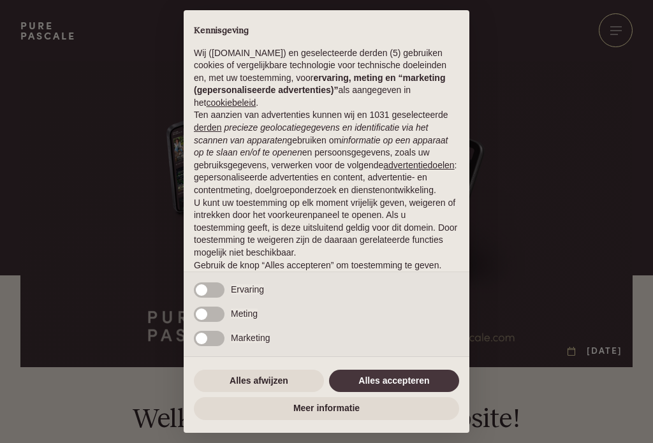
click at [270, 385] on button "Alles afwijzen" at bounding box center [259, 381] width 130 height 23
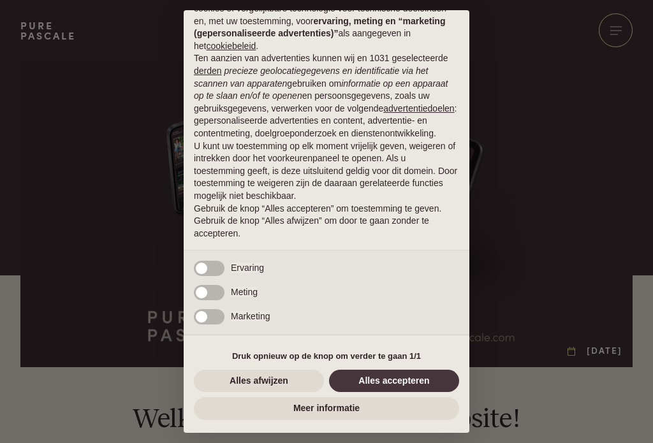
click at [274, 388] on button "Alles afwijzen" at bounding box center [259, 381] width 130 height 23
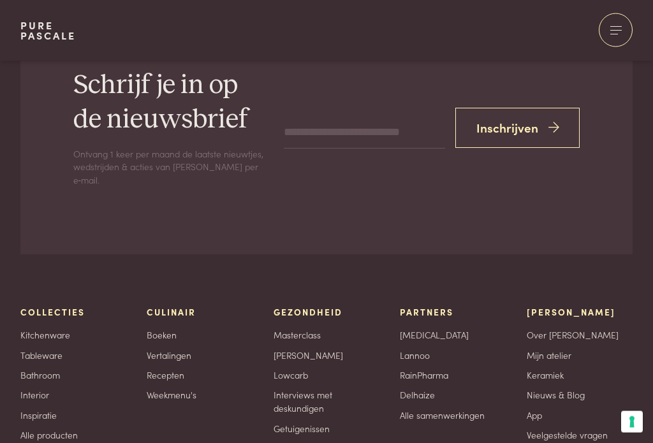
scroll to position [3463, 0]
click at [168, 388] on link "Weekmenu's" at bounding box center [172, 394] width 50 height 13
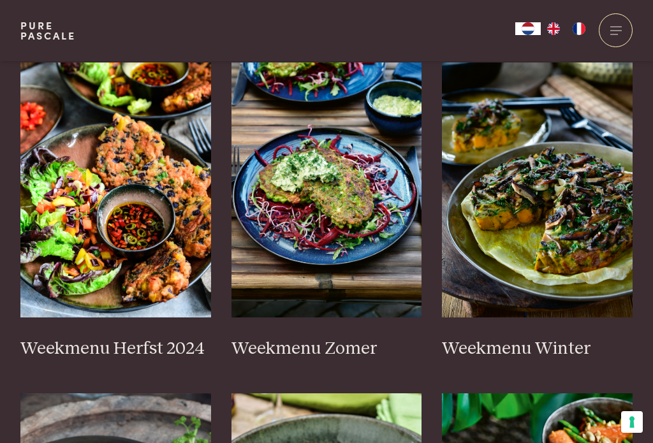
scroll to position [344, 0]
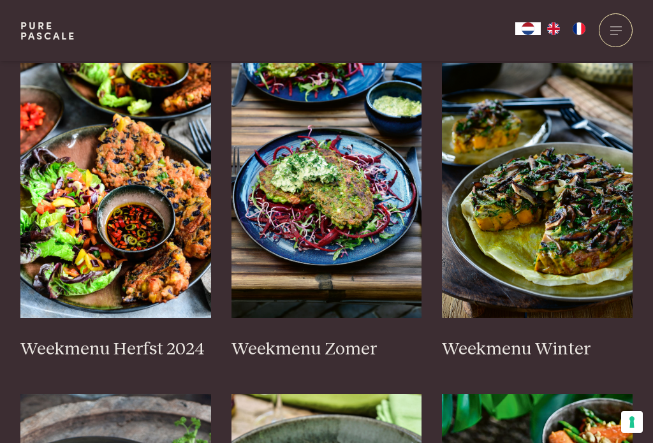
click at [346, 328] on link "Weekmenu Zomer" at bounding box center [326, 211] width 191 height 297
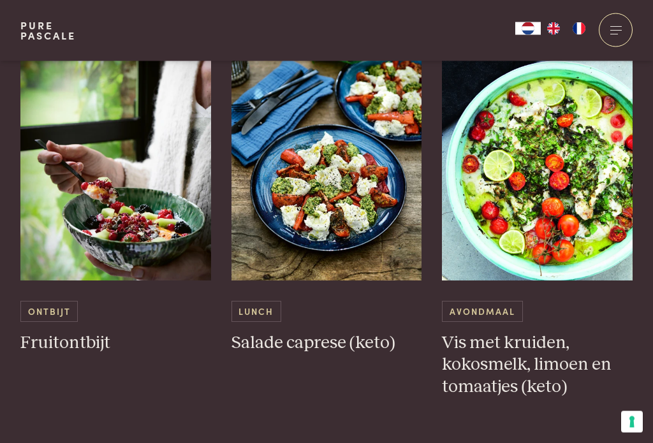
scroll to position [728, 0]
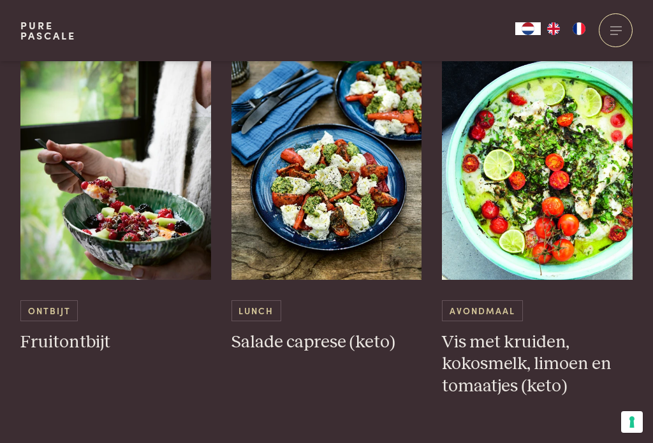
click at [325, 338] on h3 "Salade caprese (keto)" at bounding box center [326, 343] width 191 height 22
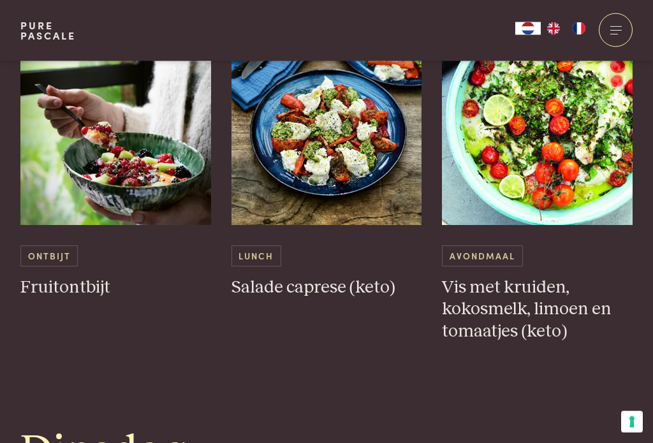
scroll to position [786, 0]
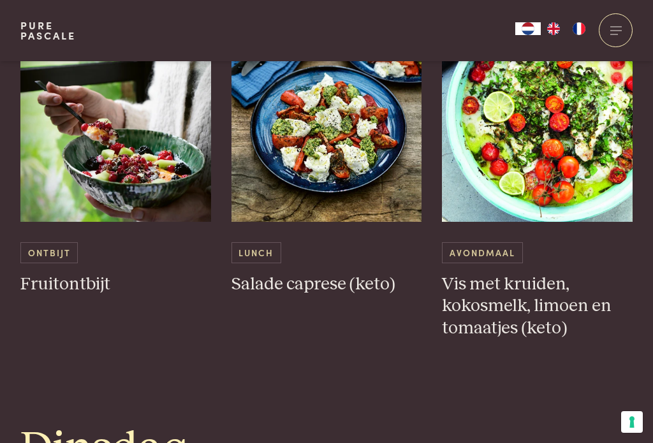
click at [570, 293] on h3 "Vis met kruiden, kokosmelk, limoen en tomaatjes (keto)" at bounding box center [537, 307] width 191 height 66
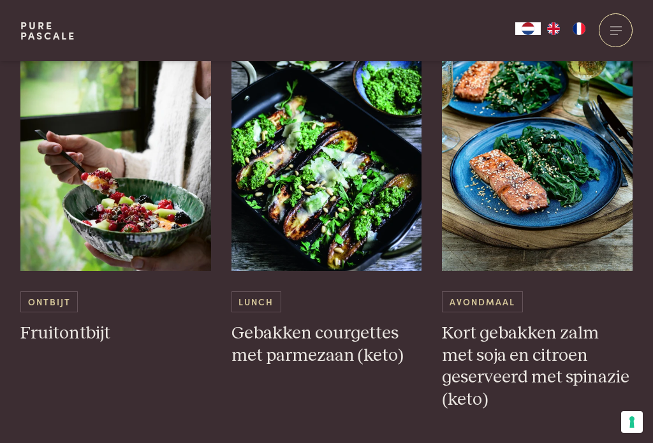
scroll to position [2841, 0]
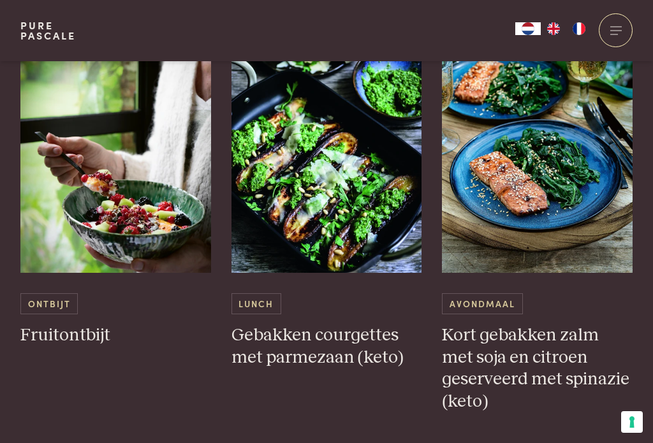
click at [327, 149] on img at bounding box center [326, 145] width 191 height 255
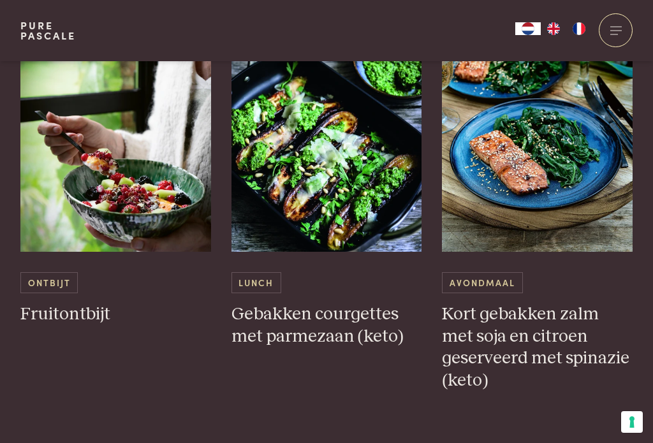
click at [618, 29] on div at bounding box center [616, 30] width 34 height 34
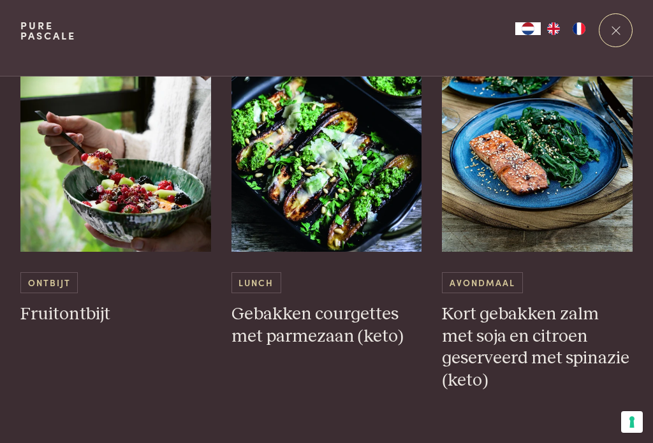
scroll to position [0, 0]
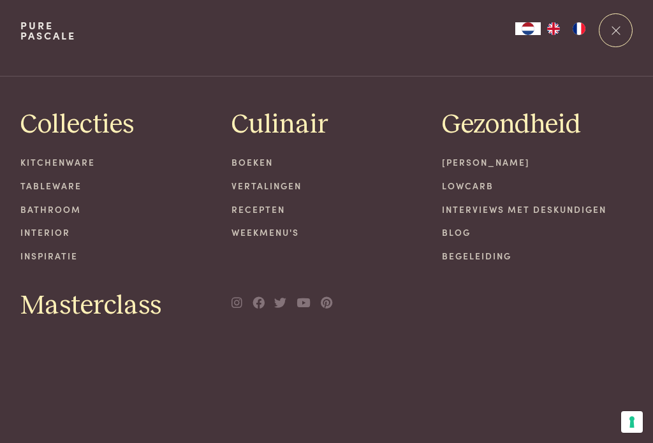
click at [268, 166] on link "Boeken" at bounding box center [326, 162] width 191 height 13
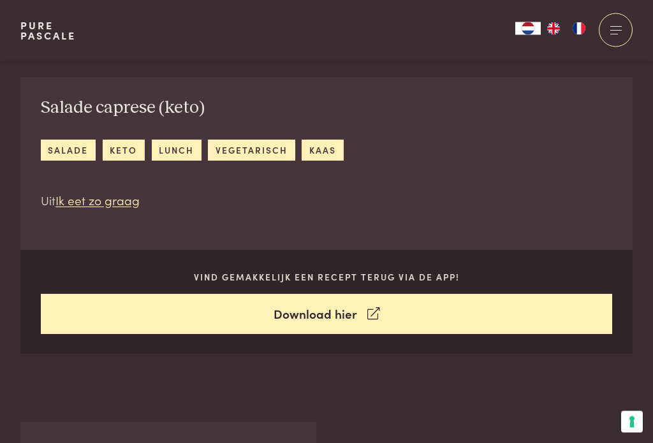
scroll to position [413, 0]
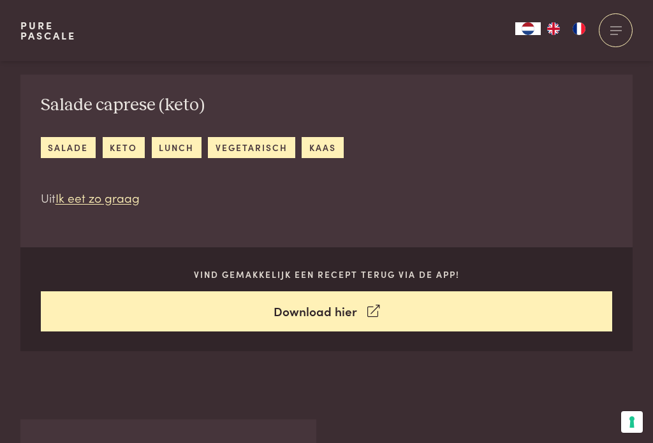
click at [358, 319] on link "Download hier" at bounding box center [327, 311] width 572 height 40
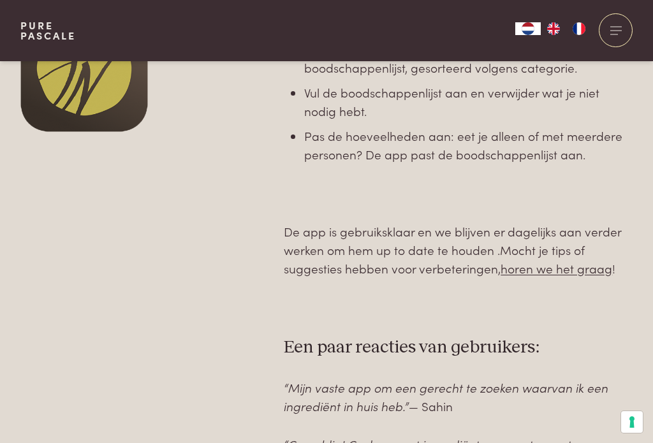
scroll to position [716, 0]
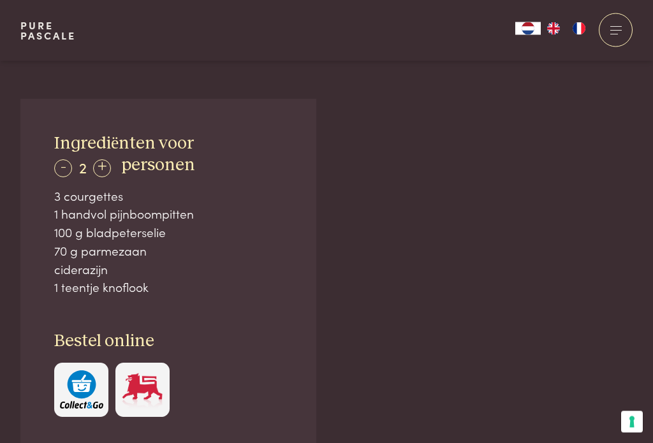
scroll to position [734, 0]
click at [70, 172] on div "-" at bounding box center [63, 168] width 18 height 18
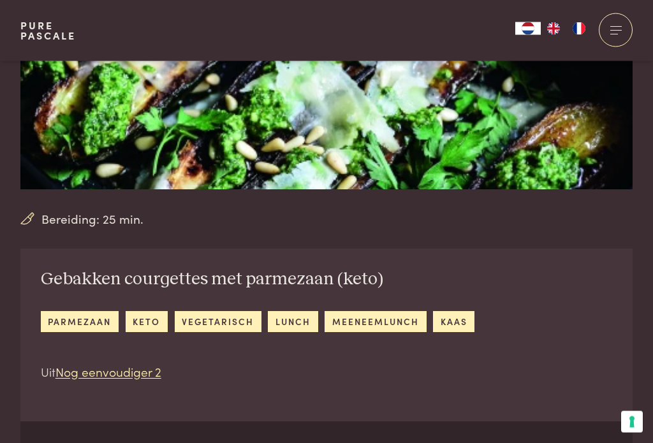
scroll to position [235, 0]
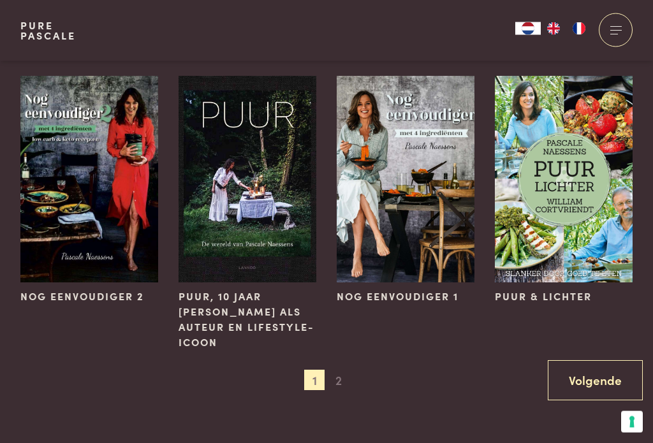
scroll to position [902, 0]
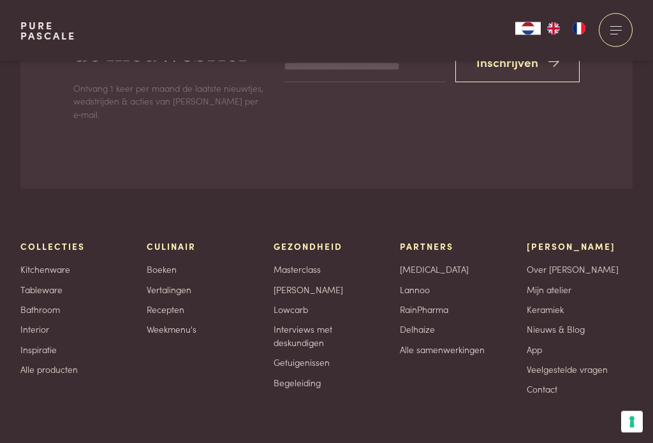
scroll to position [4446, 0]
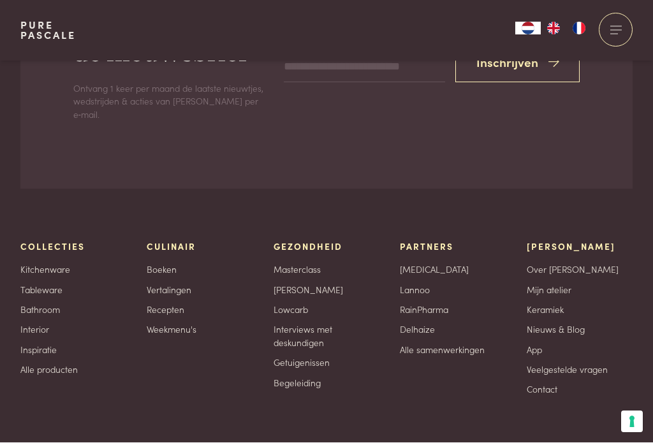
click at [300, 304] on link "Lowcarb" at bounding box center [291, 310] width 34 height 13
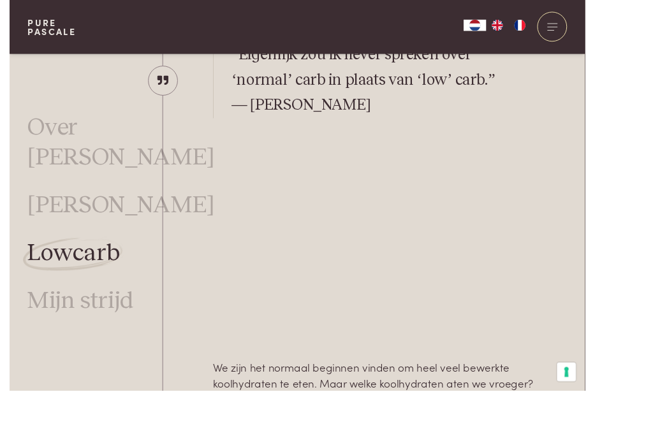
scroll to position [782, 39]
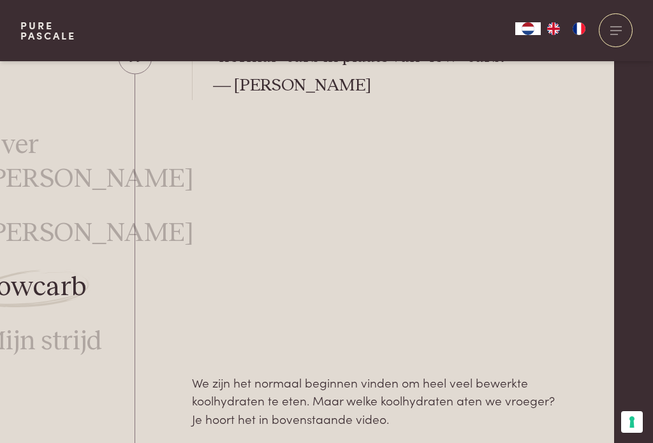
click at [358, 383] on p "We zijn het normaal beginnen vinden om heel veel bewerkte koolhydraten te eten.…" at bounding box center [374, 401] width 365 height 55
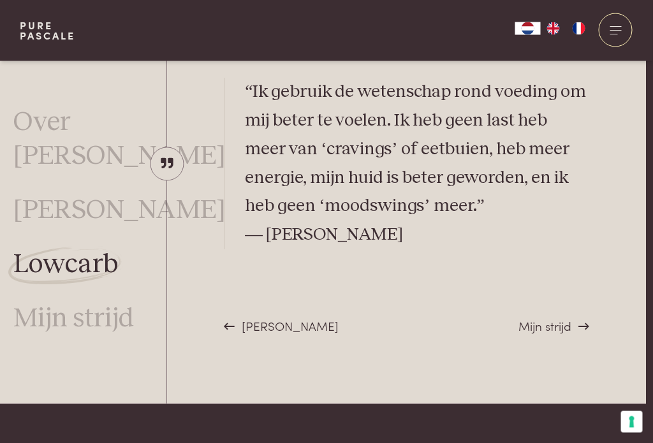
scroll to position [3657, 7]
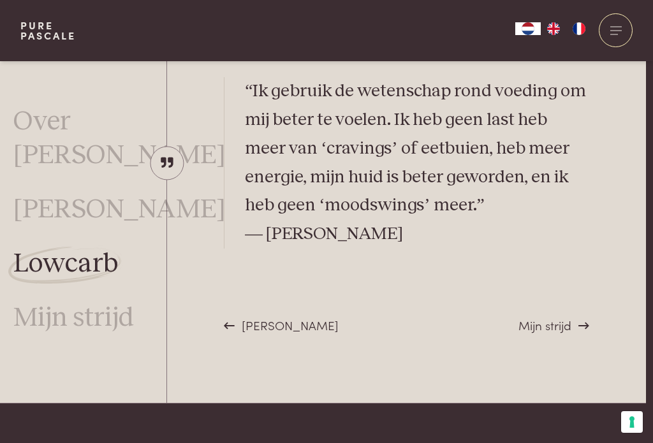
click at [577, 316] on div "Mijn strijd" at bounding box center [553, 325] width 70 height 19
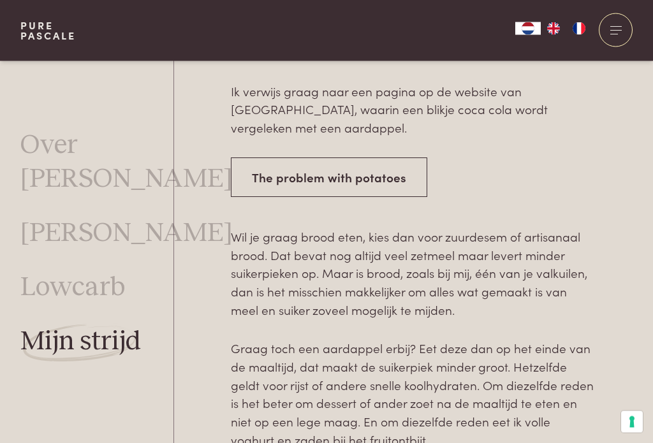
scroll to position [2563, 0]
click at [638, 266] on div at bounding box center [641, 152] width 23 height 714
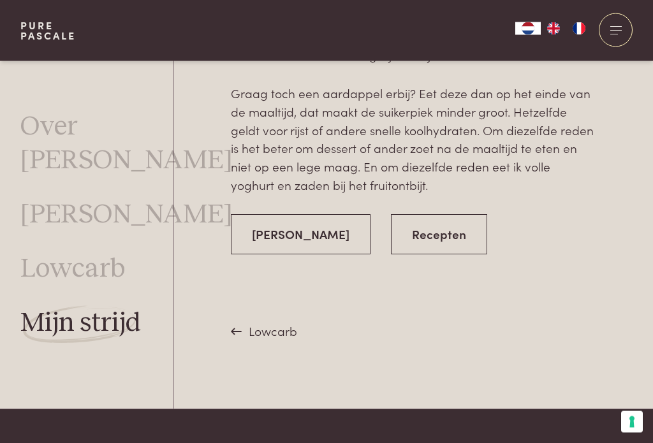
scroll to position [2802, 0]
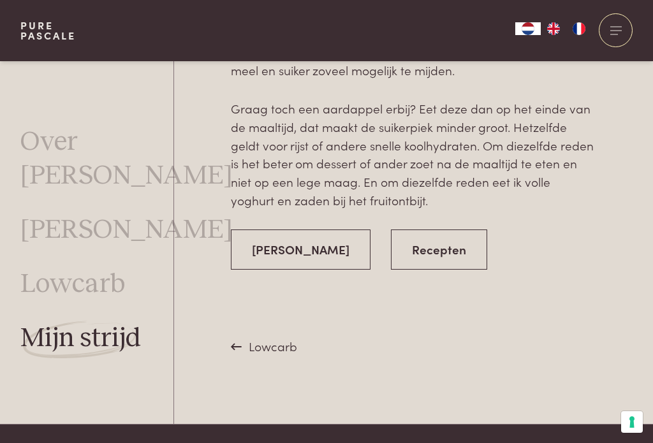
click at [311, 230] on link "[PERSON_NAME]" at bounding box center [301, 250] width 140 height 40
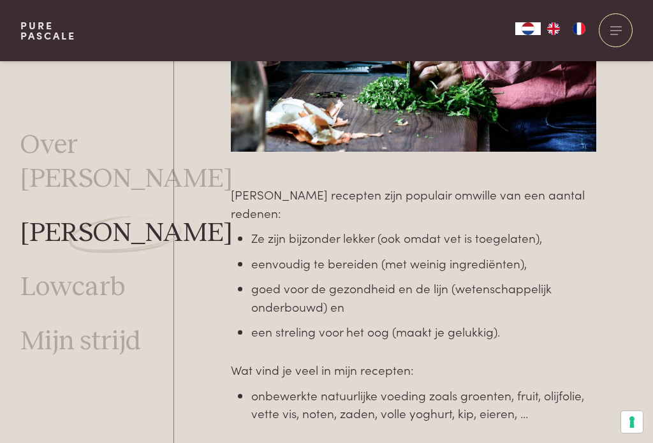
scroll to position [340, 0]
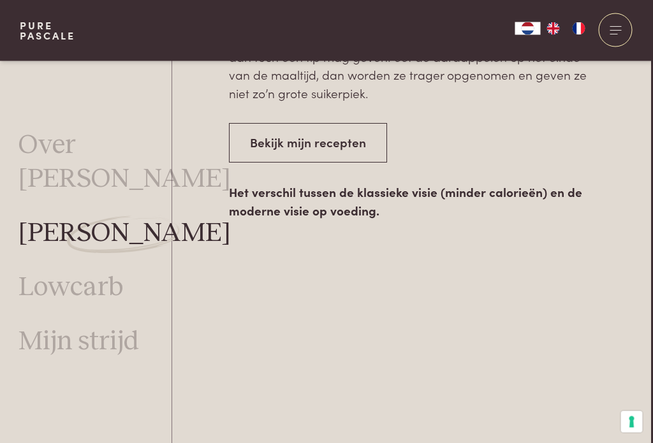
scroll to position [2016, 1]
